Goal: Check status: Check status

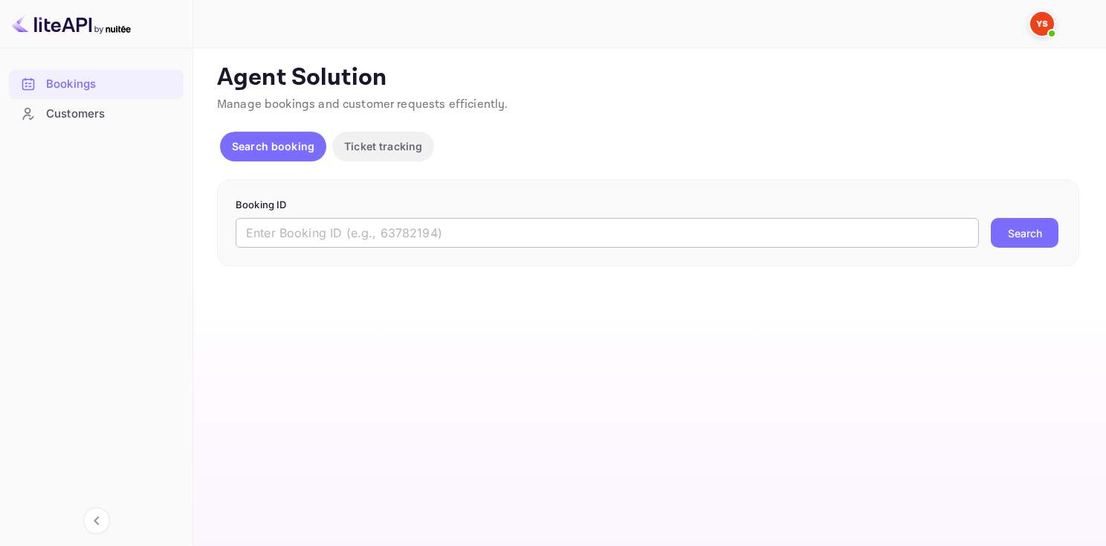
click at [352, 229] on input "text" at bounding box center [607, 233] width 743 height 30
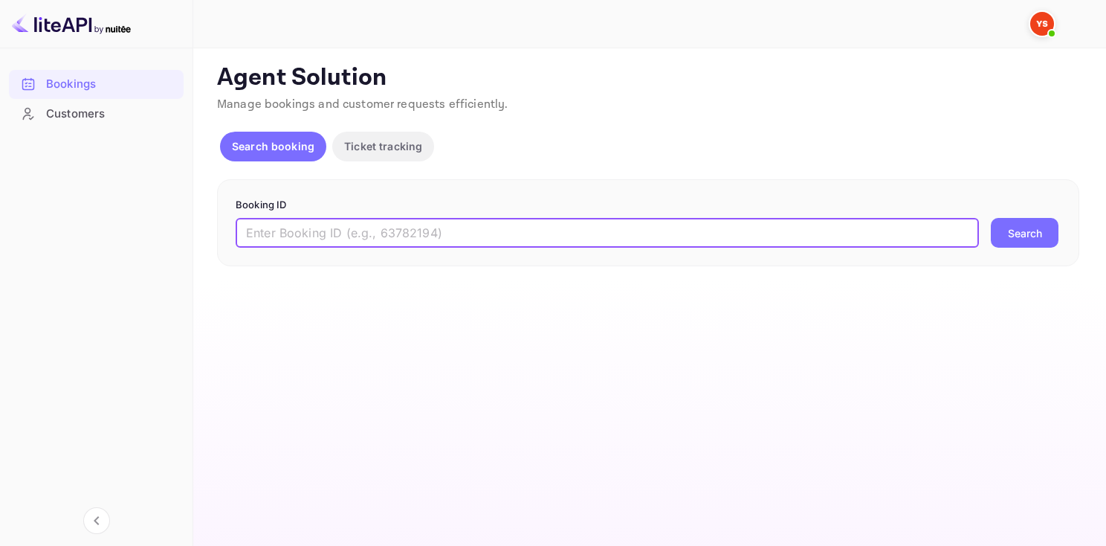
paste input "9980575"
type input "9980575"
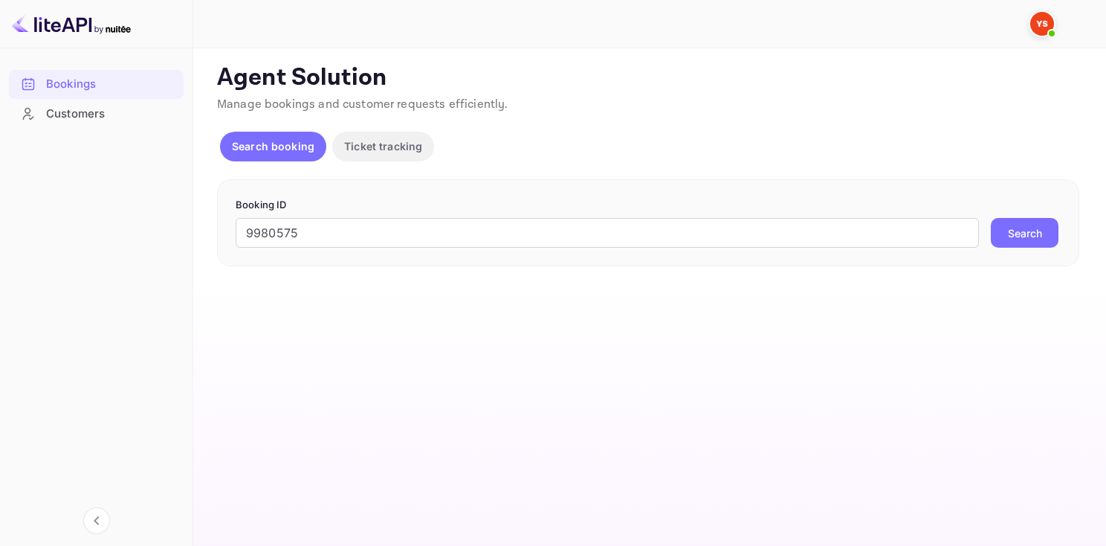
click at [1006, 227] on button "Search" at bounding box center [1025, 233] width 68 height 30
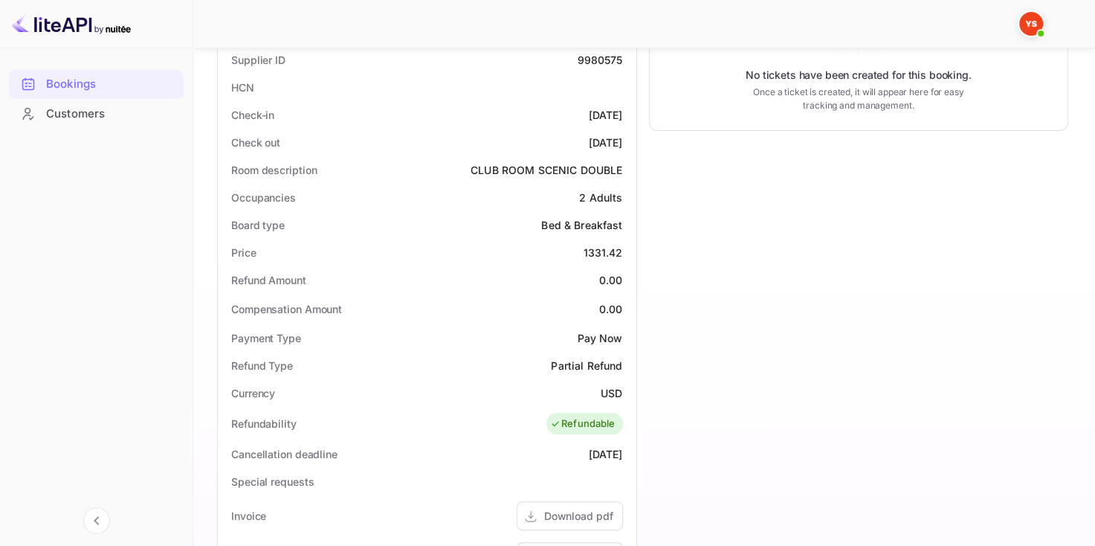
scroll to position [372, 0]
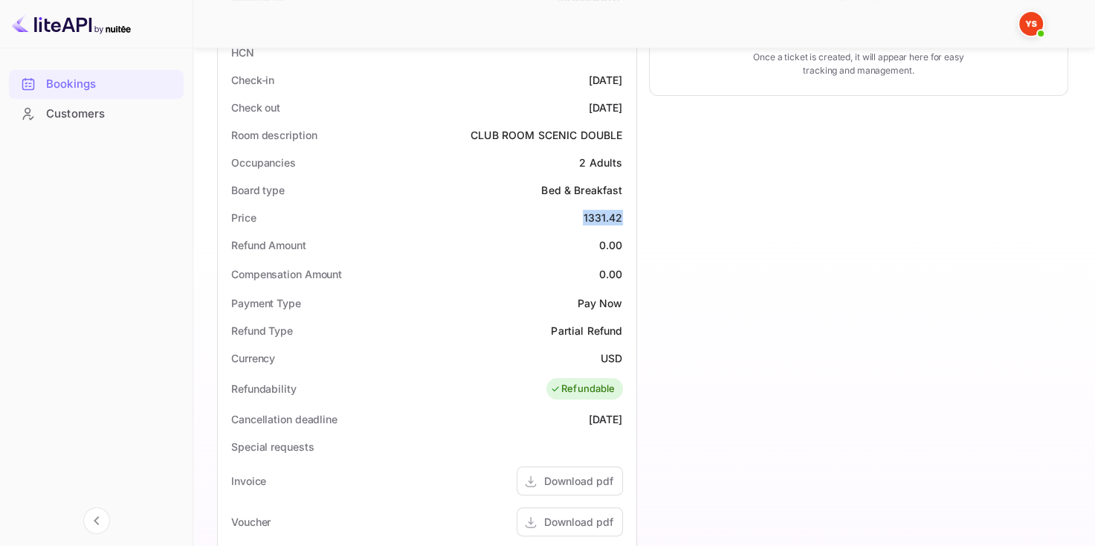
drag, startPoint x: 584, startPoint y: 215, endPoint x: 624, endPoint y: 217, distance: 40.2
click at [624, 217] on div "Price 1331.42" at bounding box center [427, 218] width 407 height 28
copy div "1331.42"
drag, startPoint x: 601, startPoint y: 354, endPoint x: 625, endPoint y: 353, distance: 24.5
click at [625, 353] on div "Currency USD" at bounding box center [427, 358] width 407 height 28
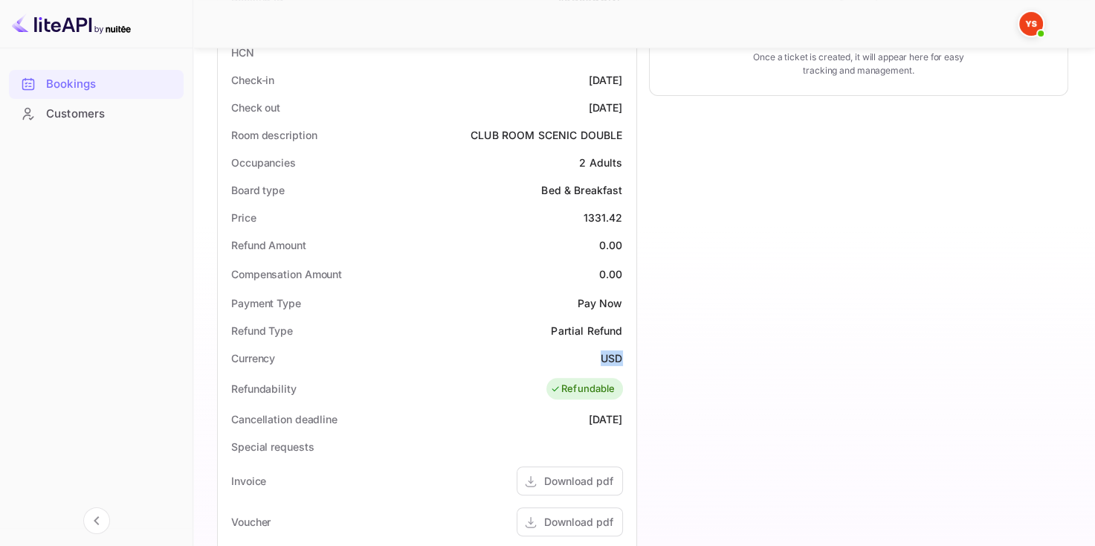
copy div "USD"
